Goal: Information Seeking & Learning: Find specific fact

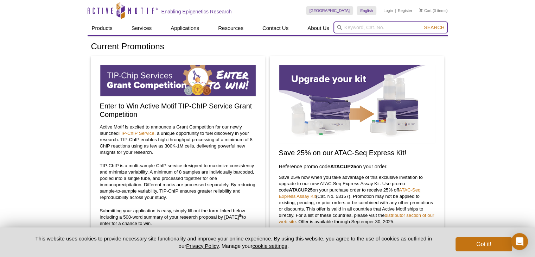
click at [349, 29] on input "search" at bounding box center [391, 27] width 114 height 12
paste input "81286"
type input "81286"
click at [422, 24] on button "Search" at bounding box center [434, 27] width 25 height 6
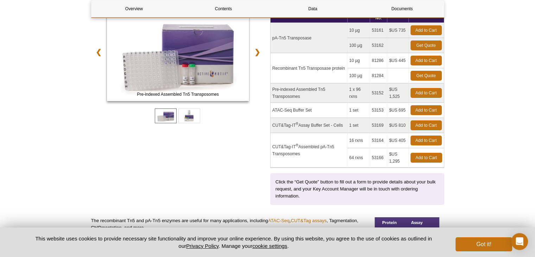
scroll to position [118, 0]
